Goal: Contribute content

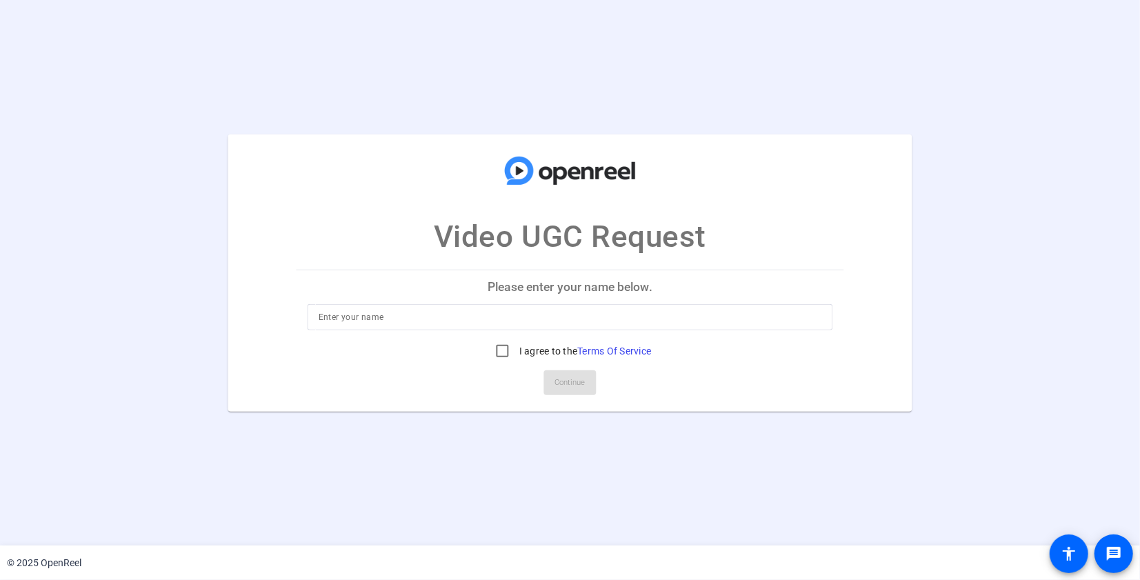
drag, startPoint x: 343, startPoint y: 312, endPoint x: 372, endPoint y: 317, distance: 29.3
click at [343, 312] on input at bounding box center [570, 317] width 503 height 17
click at [361, 317] on input at bounding box center [570, 317] width 503 height 17
type input "[PERSON_NAME]"
drag, startPoint x: 506, startPoint y: 350, endPoint x: 522, endPoint y: 364, distance: 21.5
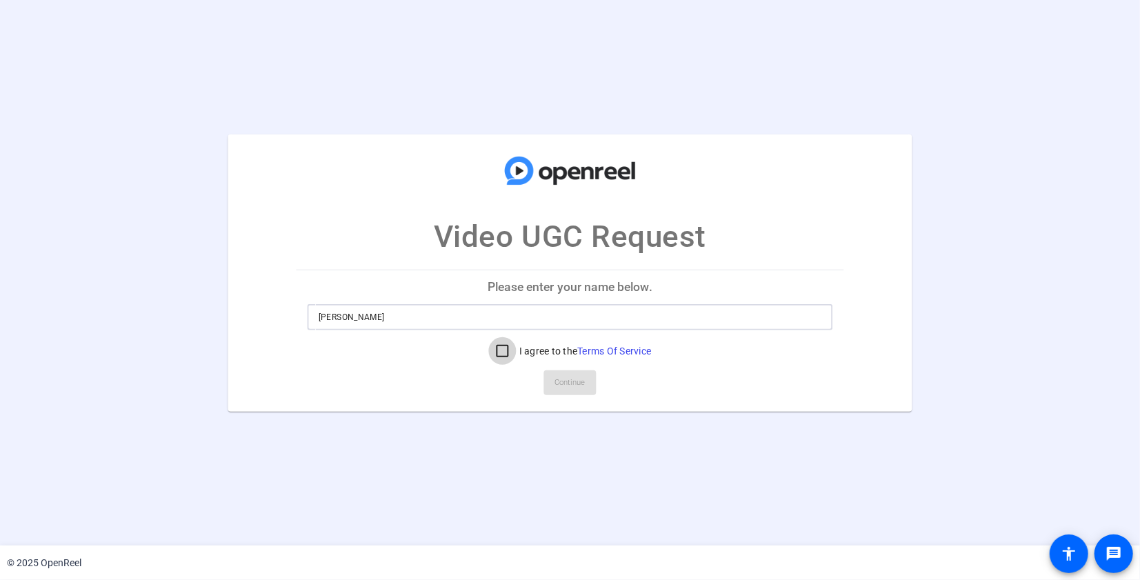
click at [506, 350] on input "I agree to the Terms Of Service" at bounding box center [503, 351] width 28 height 28
checkbox input "true"
click at [564, 377] on span "Continue" at bounding box center [570, 382] width 30 height 21
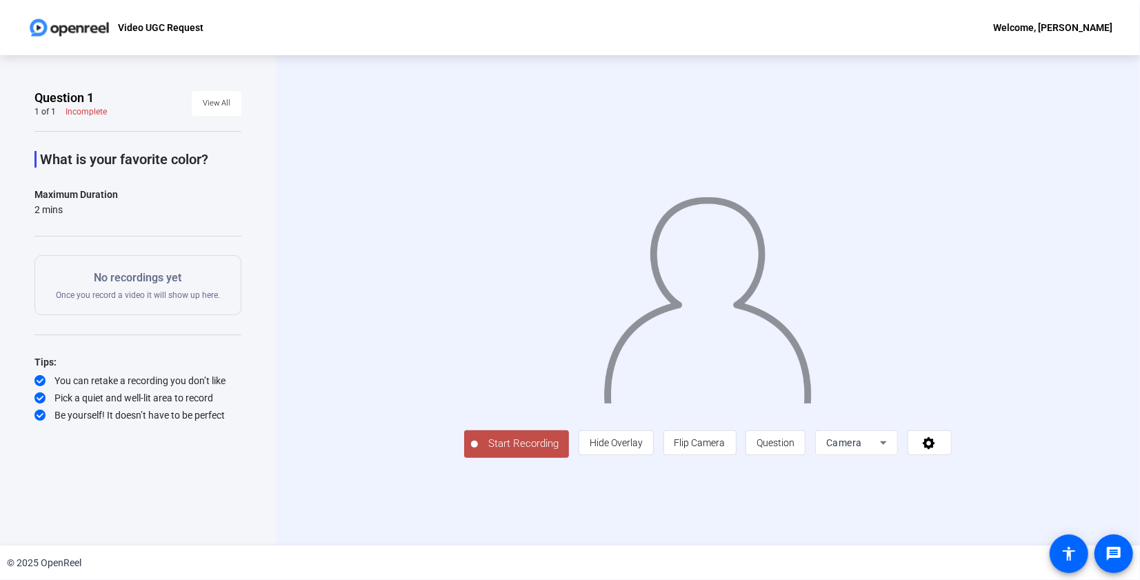
click at [478, 452] on span "Start Recording" at bounding box center [523, 444] width 91 height 16
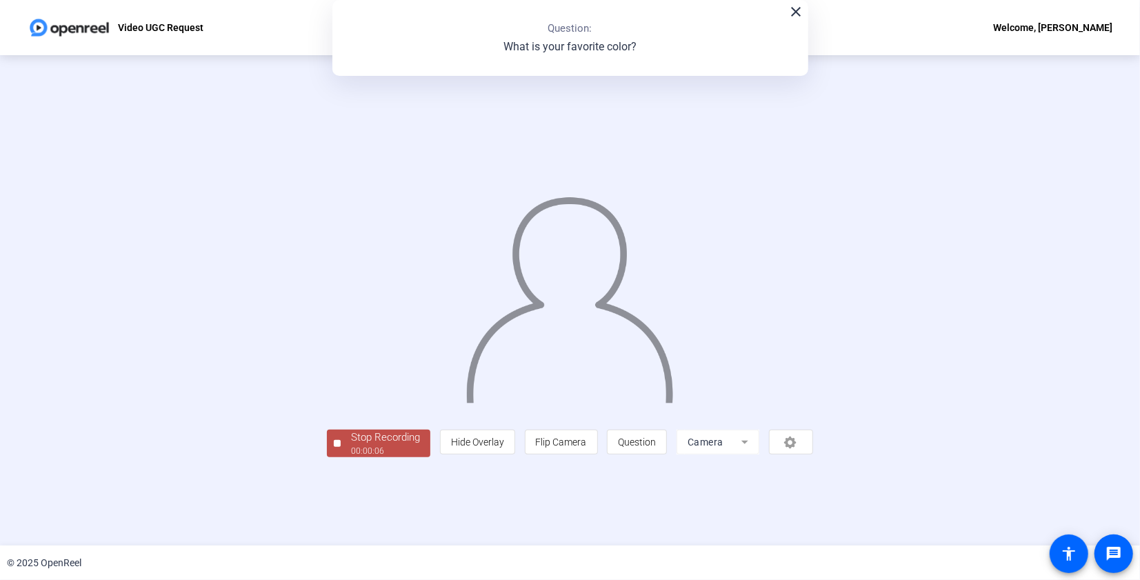
click at [351, 457] on div "00:00:06" at bounding box center [385, 451] width 69 height 12
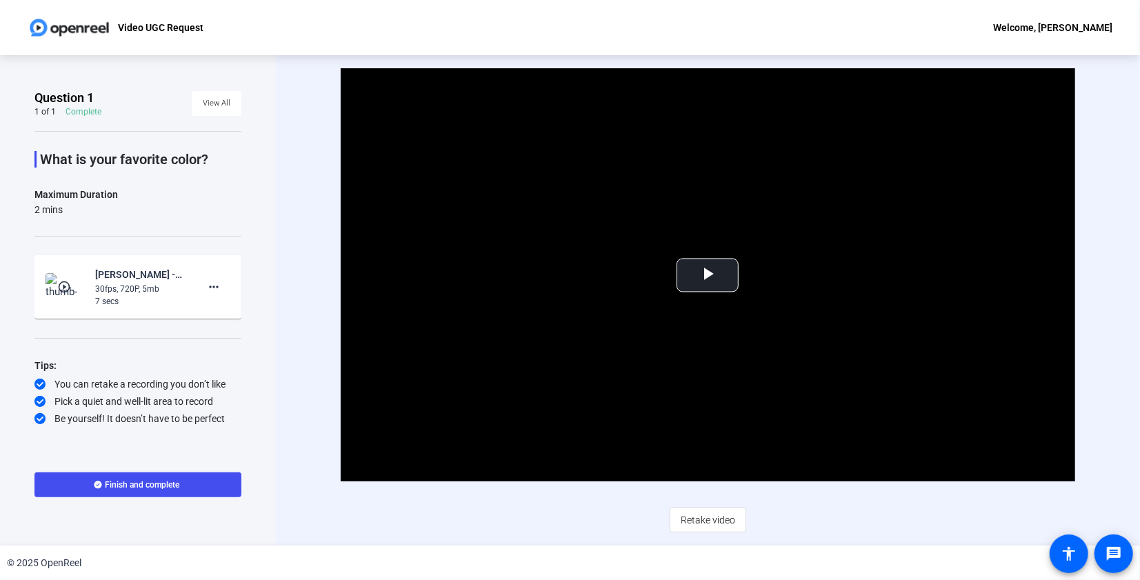
click at [130, 484] on span "Finish and complete" at bounding box center [143, 484] width 74 height 11
